Goal: Download file/media

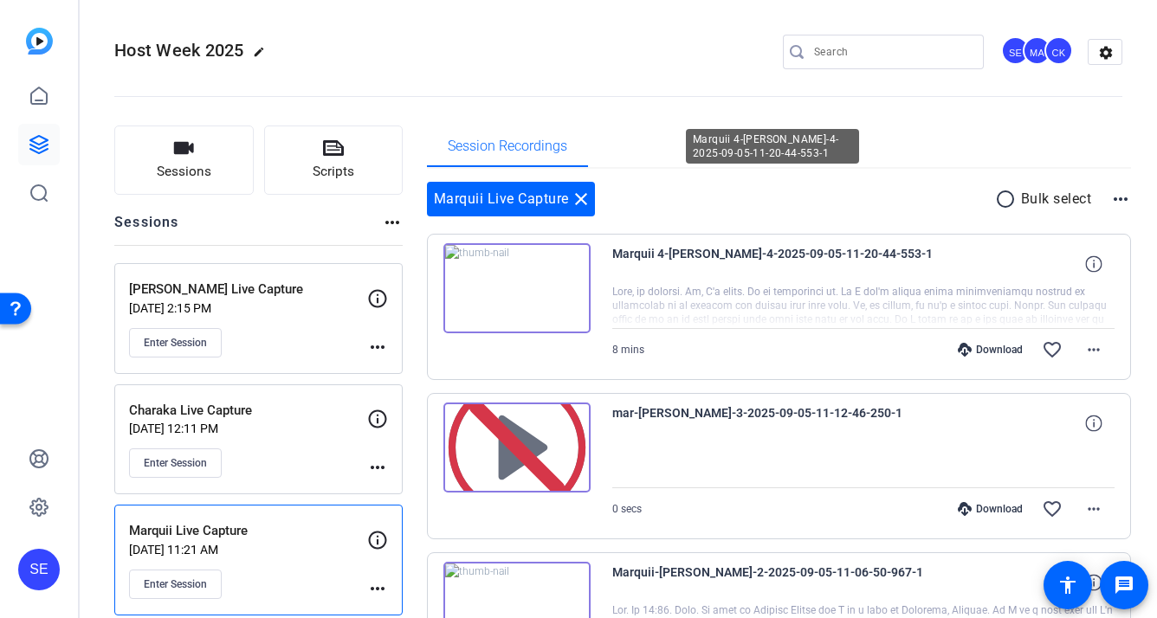
scroll to position [73, 0]
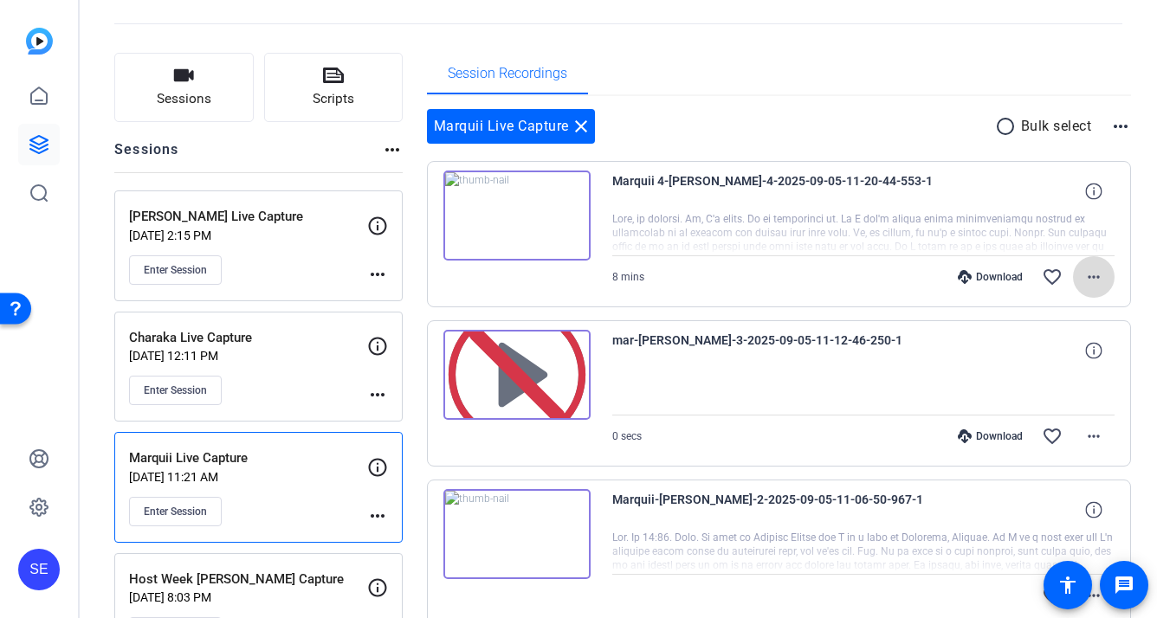
click at [1096, 272] on mat-icon "more_horiz" at bounding box center [1093, 277] width 21 height 21
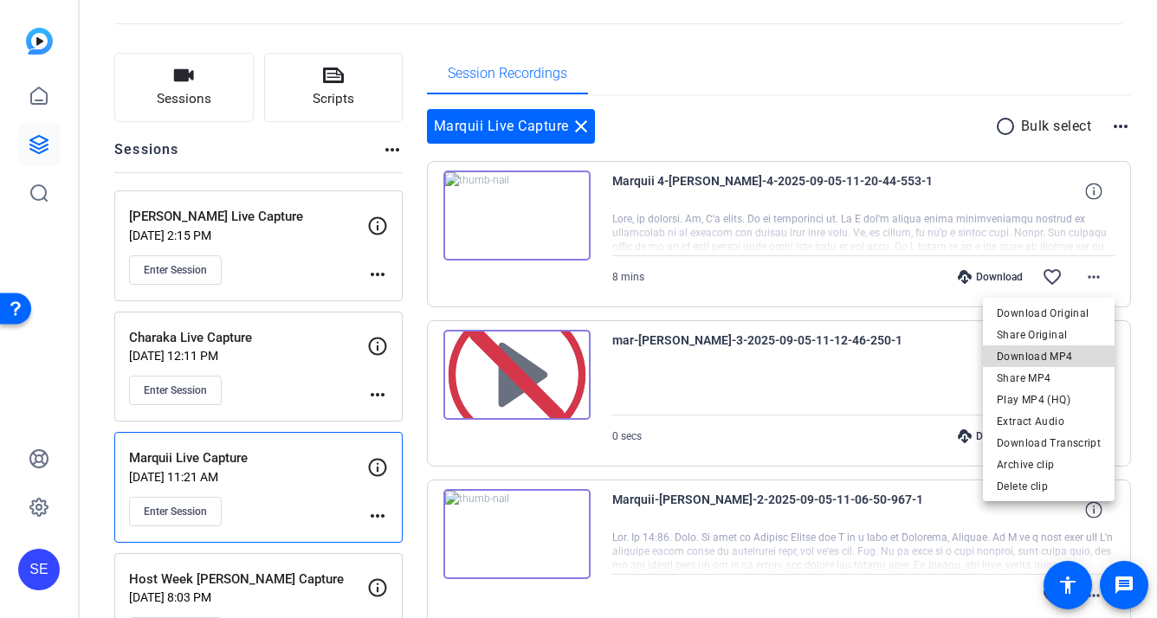
click at [1058, 356] on span "Download MP4" at bounding box center [1049, 356] width 104 height 21
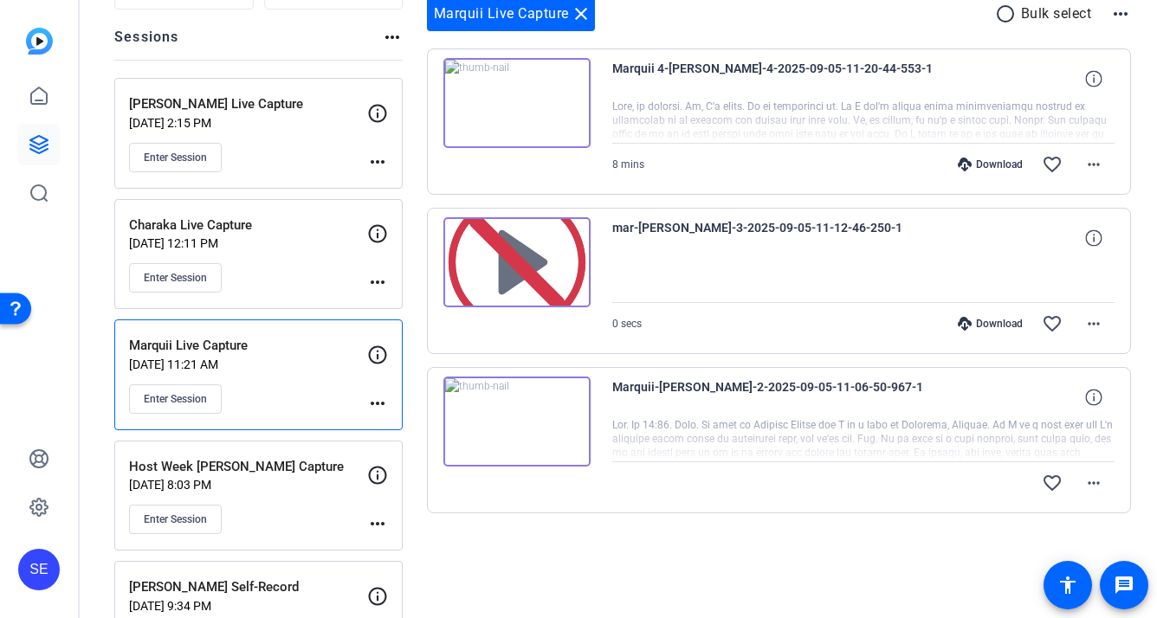
scroll to position [295, 0]
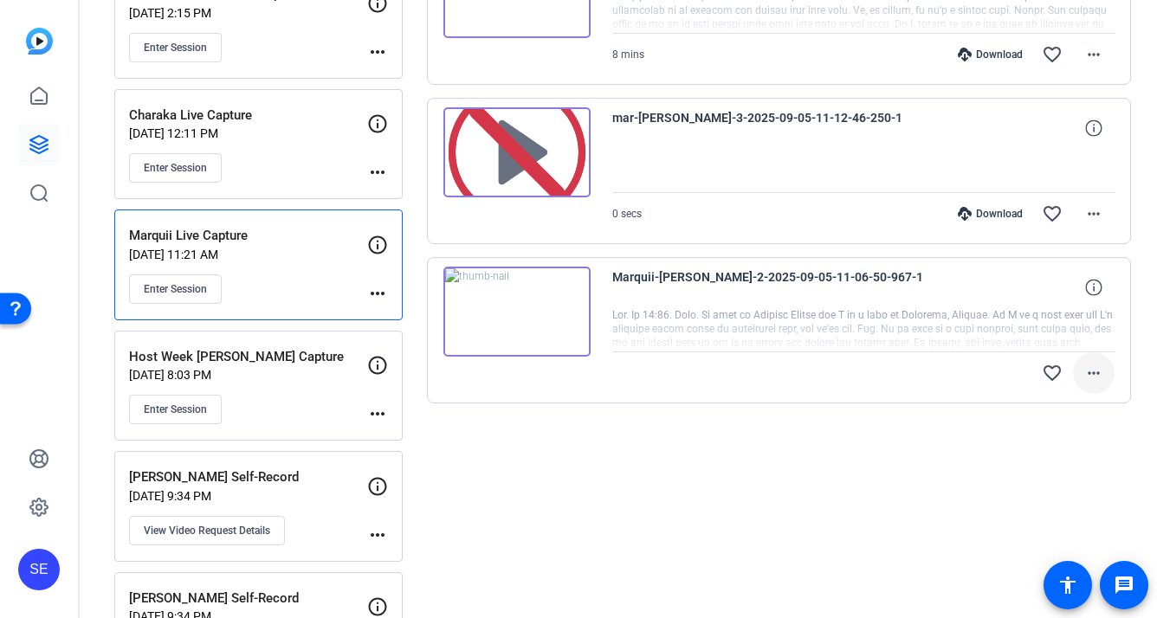
click at [1101, 367] on mat-icon "more_horiz" at bounding box center [1093, 373] width 21 height 21
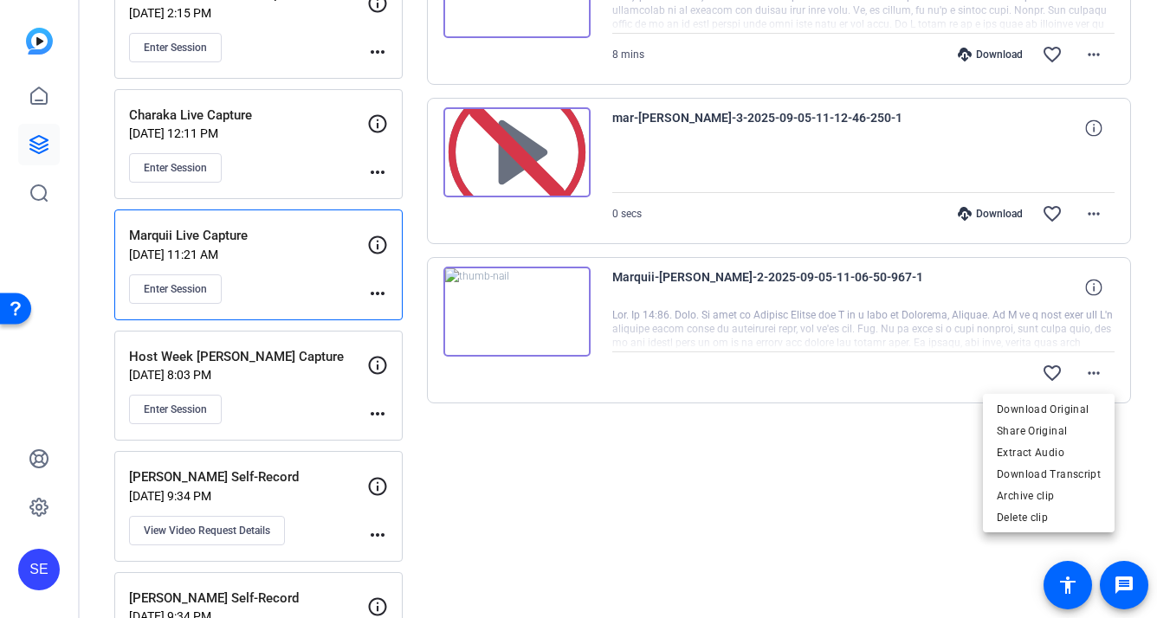
click at [859, 484] on div at bounding box center [578, 309] width 1157 height 618
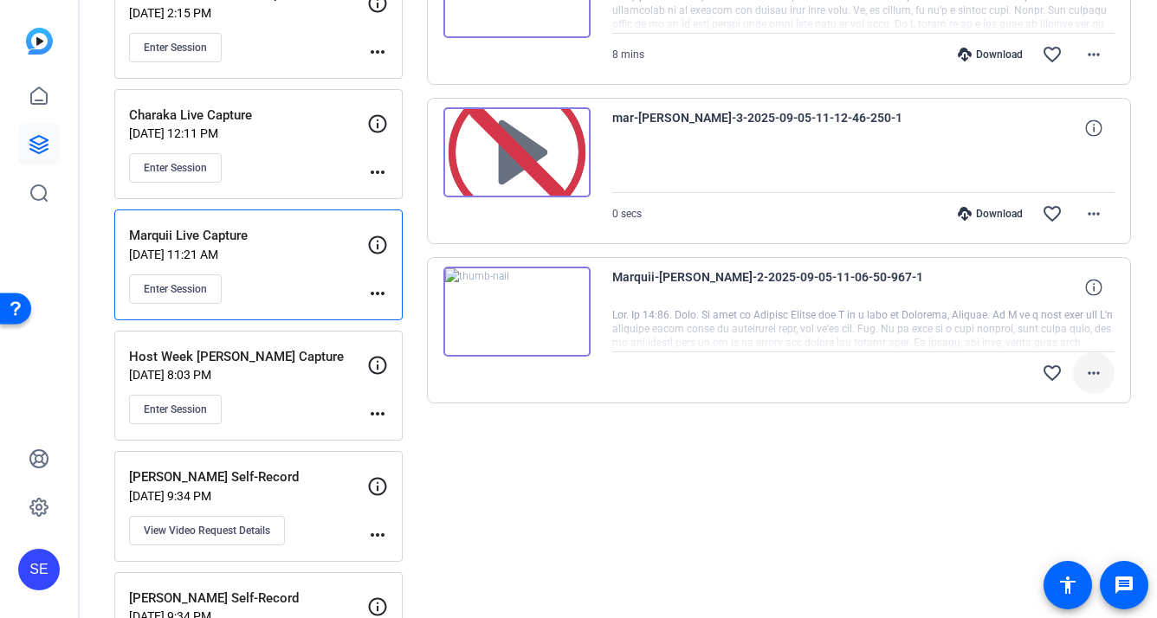
click at [1083, 378] on mat-icon "more_horiz" at bounding box center [1093, 373] width 21 height 21
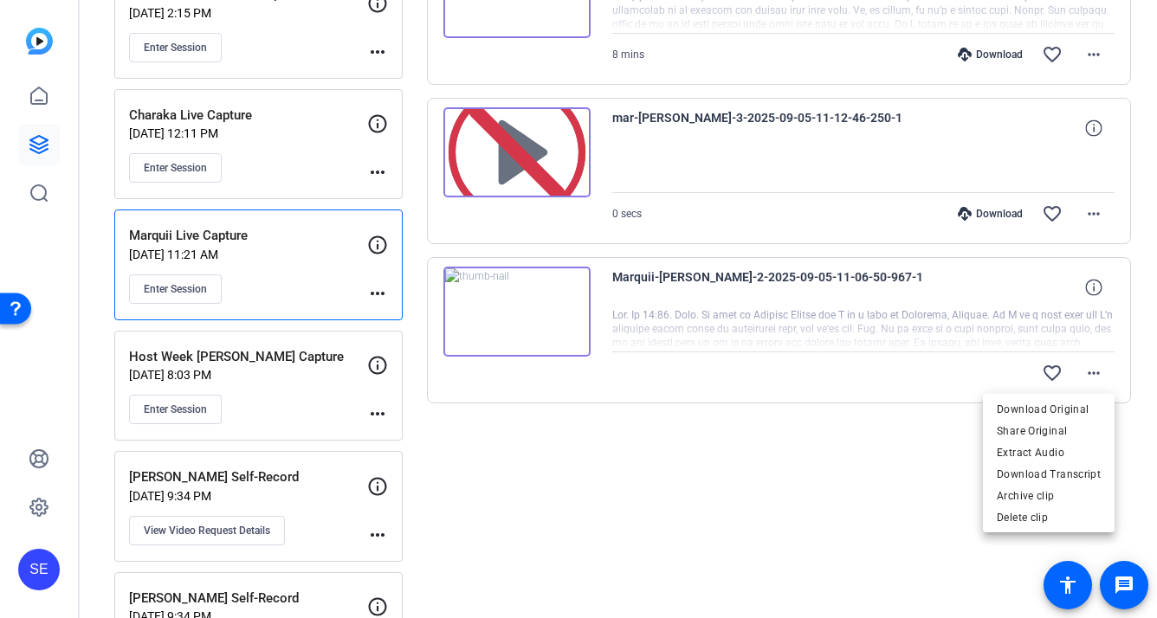
click at [848, 446] on div at bounding box center [578, 309] width 1157 height 618
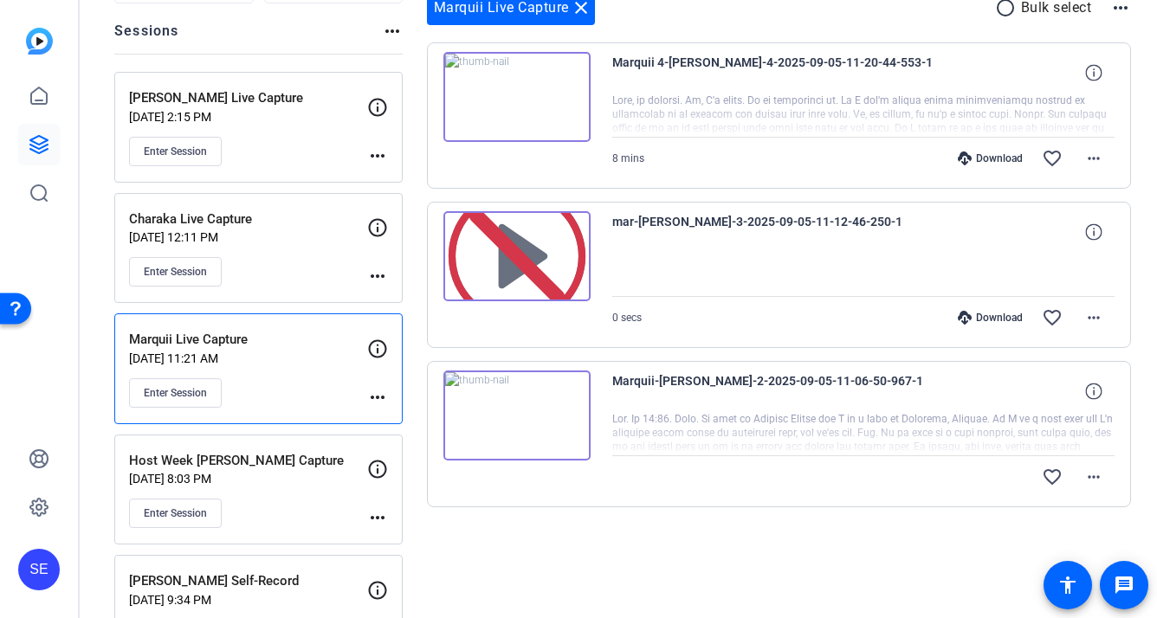
scroll to position [158, 0]
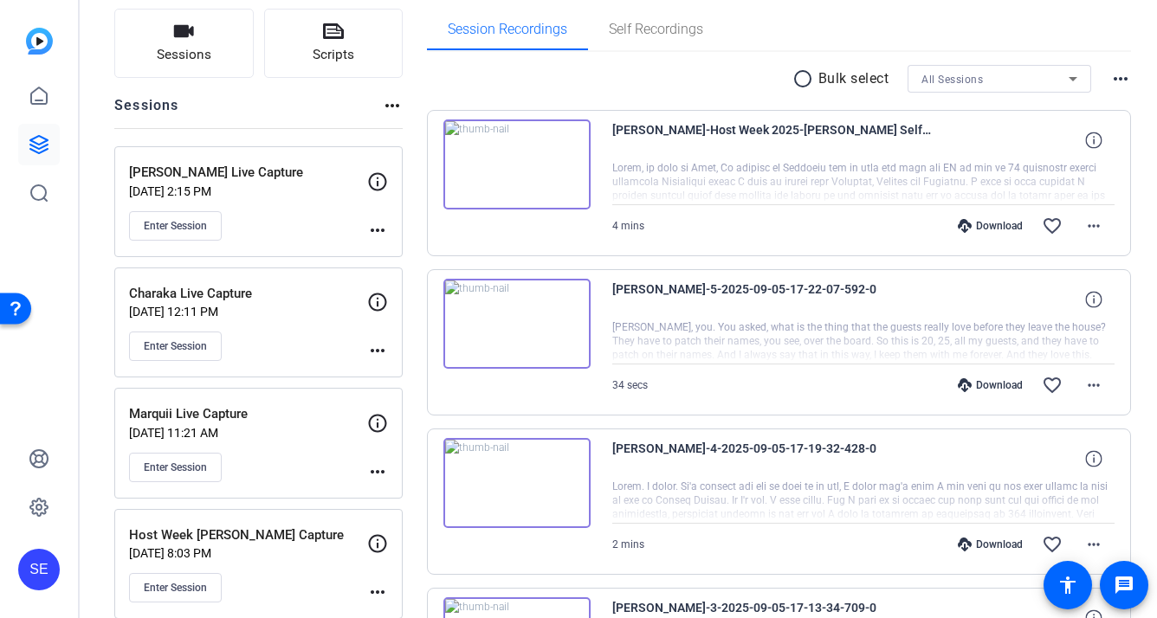
click at [294, 401] on div "Marquii Live Capture Sep 04, 2025 @ 11:21 AM Enter Session more_horiz" at bounding box center [258, 443] width 288 height 111
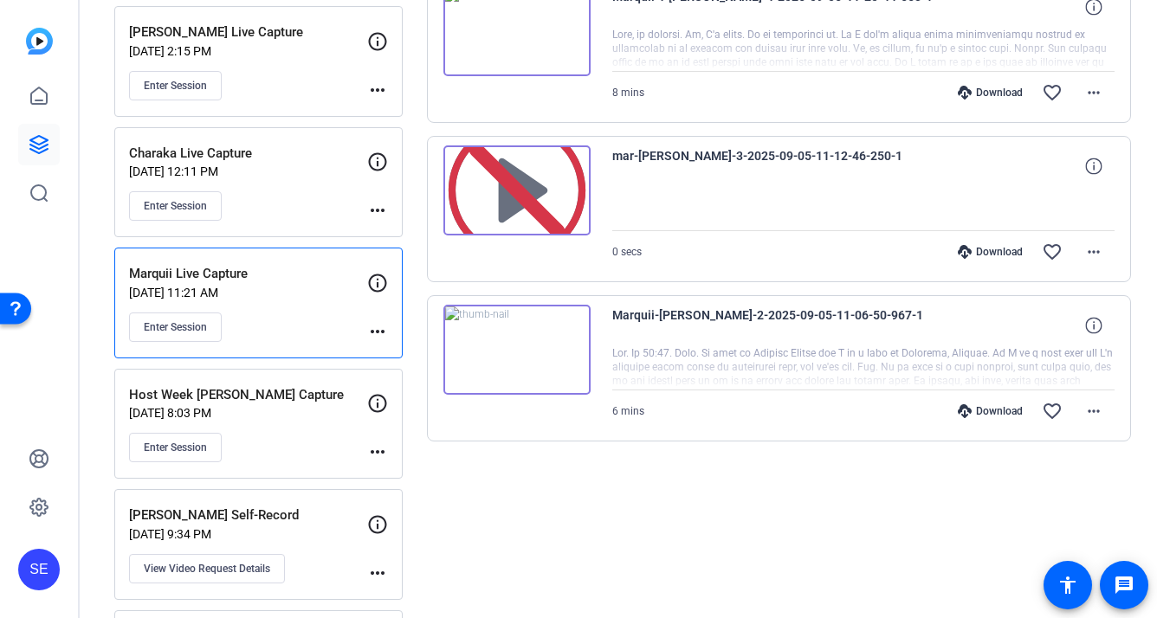
scroll to position [267, 0]
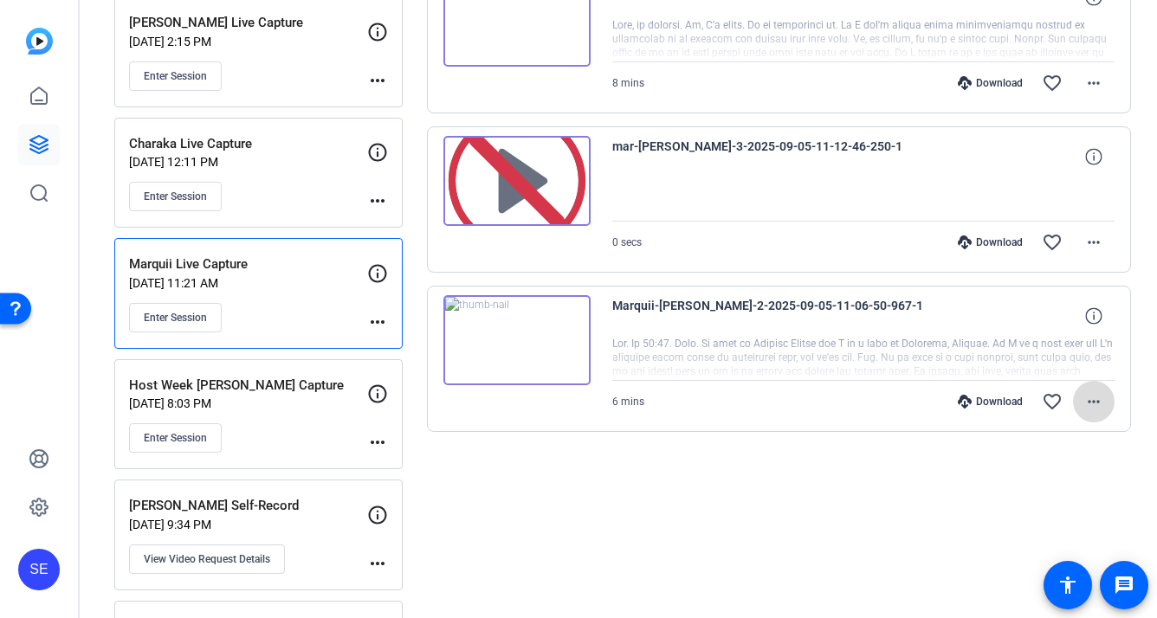
click at [1102, 409] on mat-icon "more_horiz" at bounding box center [1093, 401] width 21 height 21
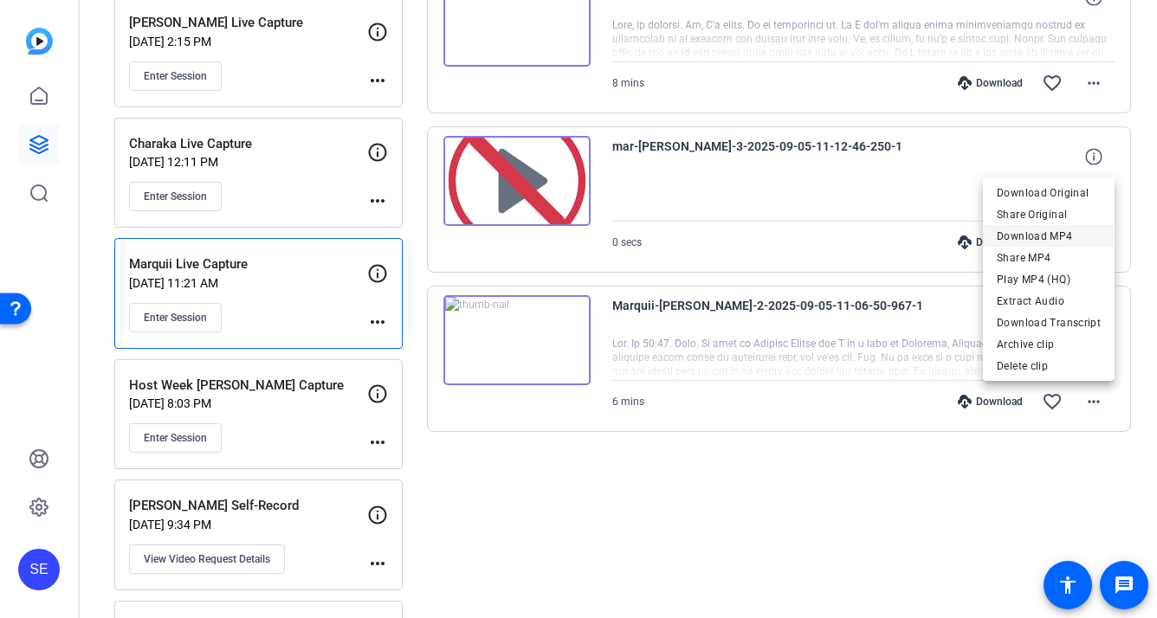
click at [1064, 245] on span "Download MP4" at bounding box center [1049, 236] width 104 height 21
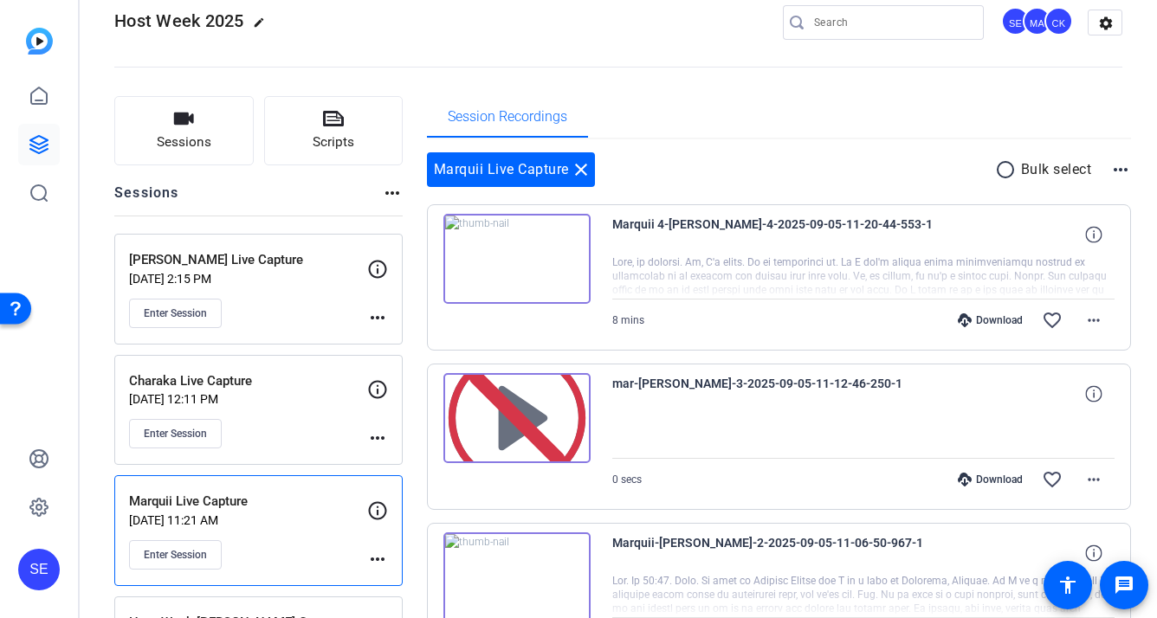
scroll to position [0, 0]
